Goal: Entertainment & Leisure: Consume media (video, audio)

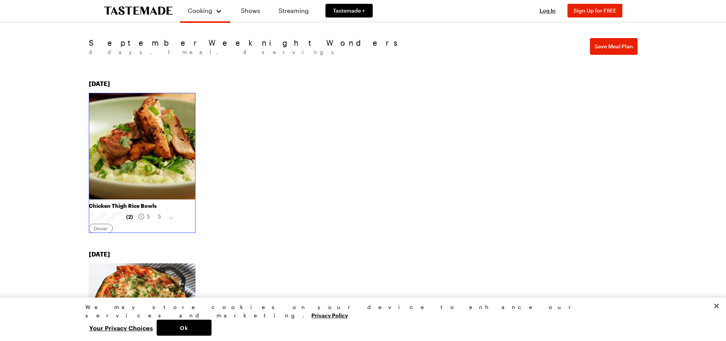
click at [123, 203] on link "Chicken Thigh Rice Bowls" at bounding box center [142, 206] width 107 height 7
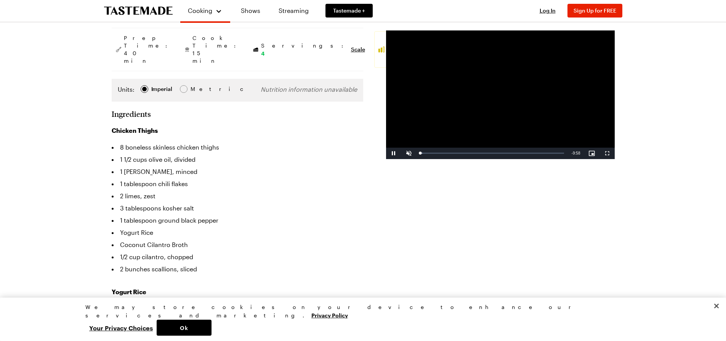
scroll to position [191, 0]
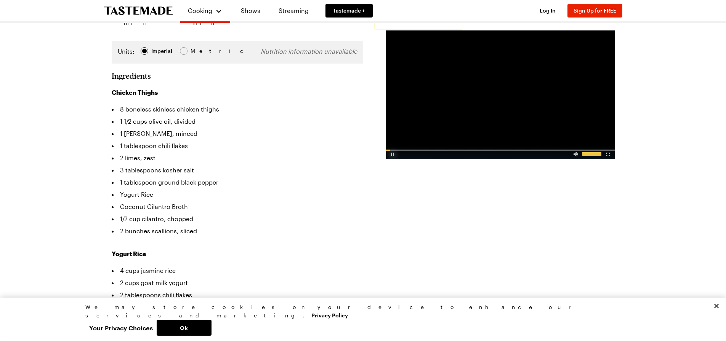
click at [394, 155] on div "Video Player" at bounding box center [392, 153] width 13 height 8
click at [392, 156] on div "Video Player" at bounding box center [392, 153] width 13 height 8
click at [437, 150] on div "Video Player" at bounding box center [500, 150] width 229 height 1
click at [596, 153] on div "Video Player" at bounding box center [591, 154] width 19 height 4
drag, startPoint x: 594, startPoint y: 154, endPoint x: 589, endPoint y: 156, distance: 4.7
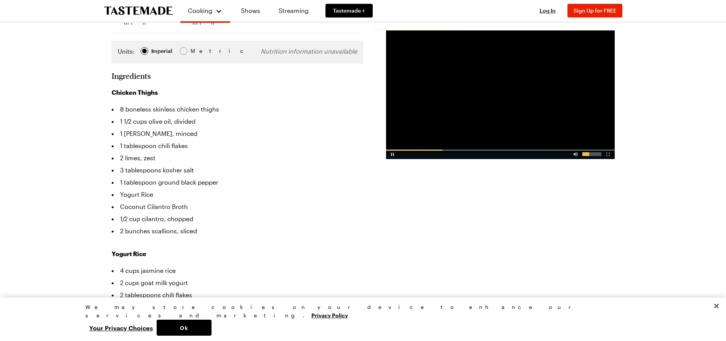
click at [589, 156] on div "Video Player" at bounding box center [591, 154] width 19 height 4
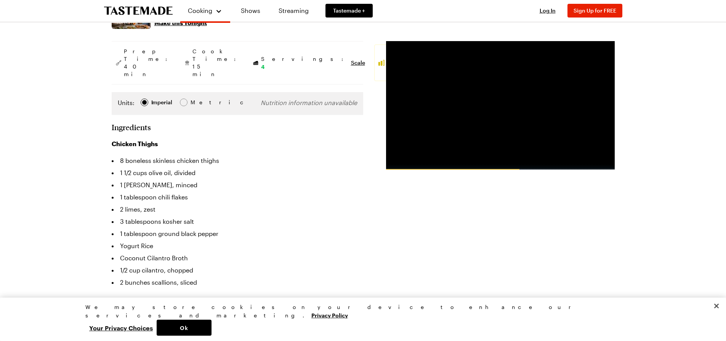
scroll to position [152, 0]
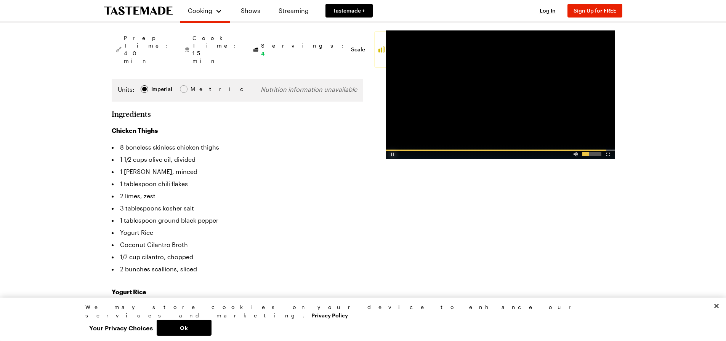
click at [390, 154] on div "Video Player" at bounding box center [392, 153] width 13 height 8
click at [394, 156] on div "Video Player" at bounding box center [392, 153] width 13 height 8
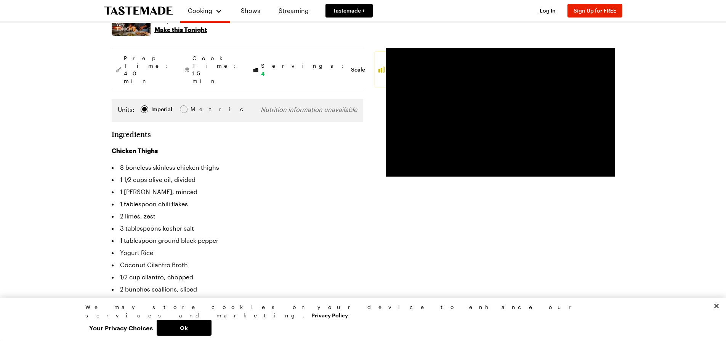
scroll to position [114, 0]
